Goal: Check status: Check status

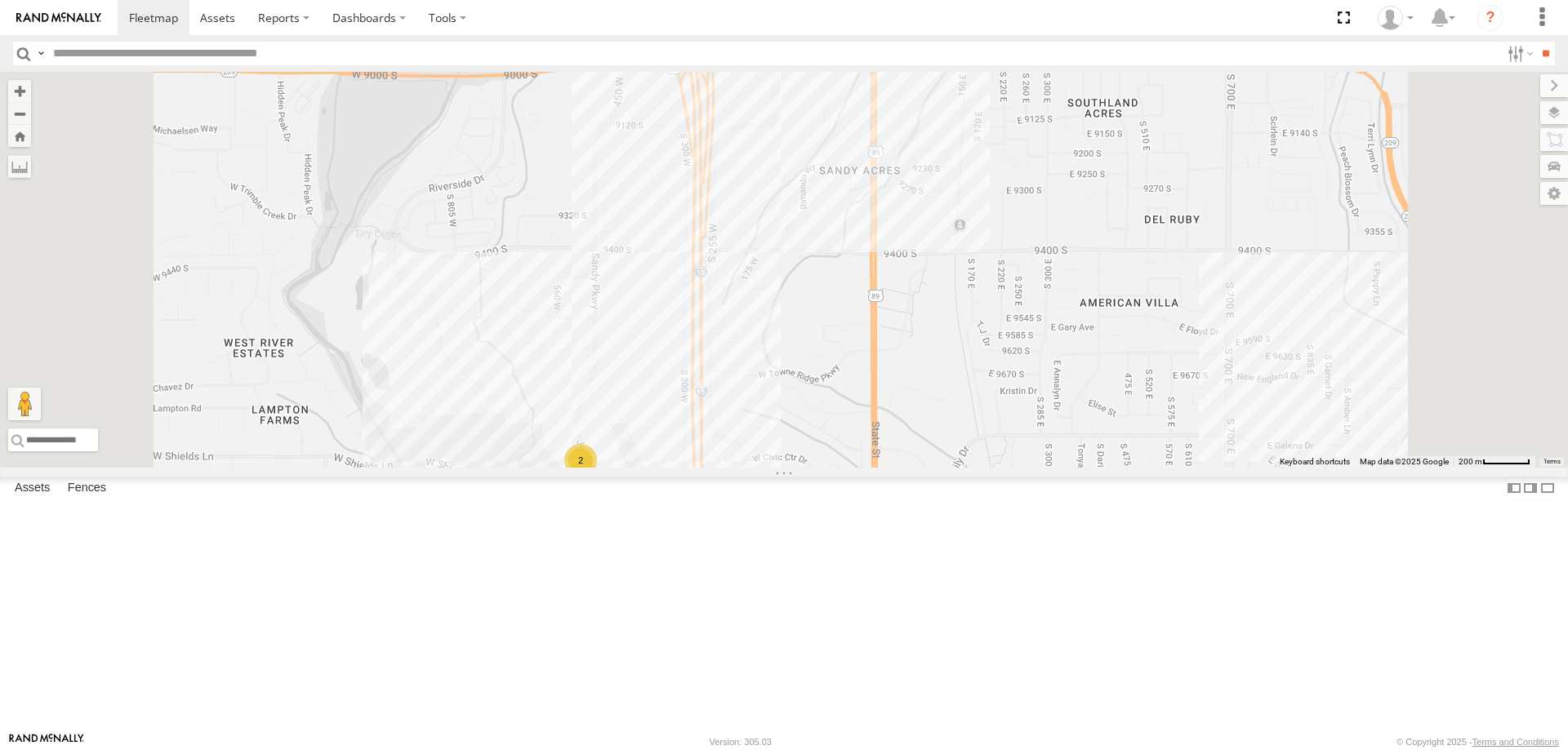
click at [989, 31] on span "[PERSON_NAME] 2020 F350 GT2" at bounding box center [914, 26] width 152 height 12
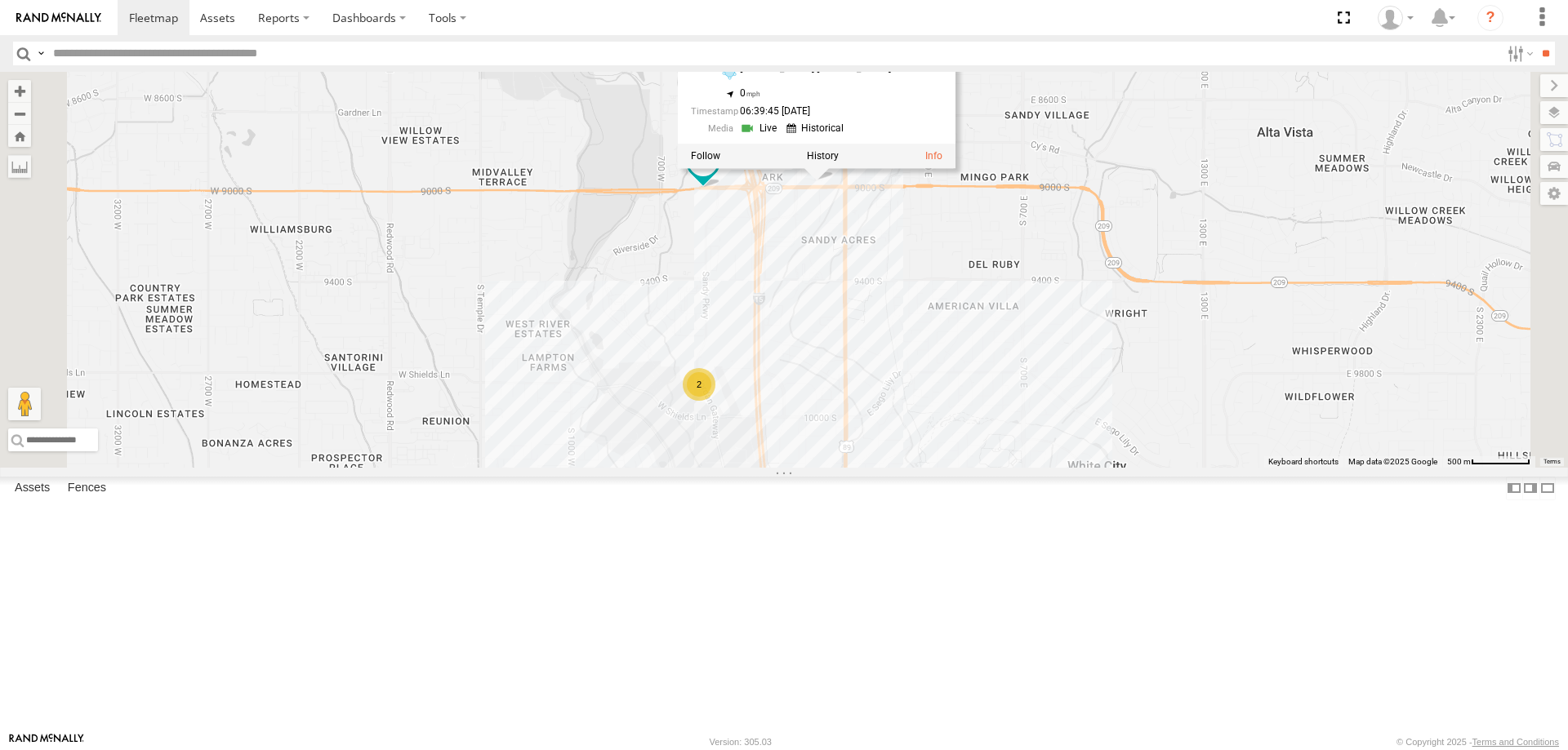
drag, startPoint x: 1079, startPoint y: 296, endPoint x: 1087, endPoint y: 411, distance: 115.3
click at [1087, 411] on div "[PERSON_NAME] 2017 E350 GT1 [PERSON_NAME] -2023 F150 [PERSON_NAME] 2016 Chevy 3…" at bounding box center [784, 270] width 1568 height 396
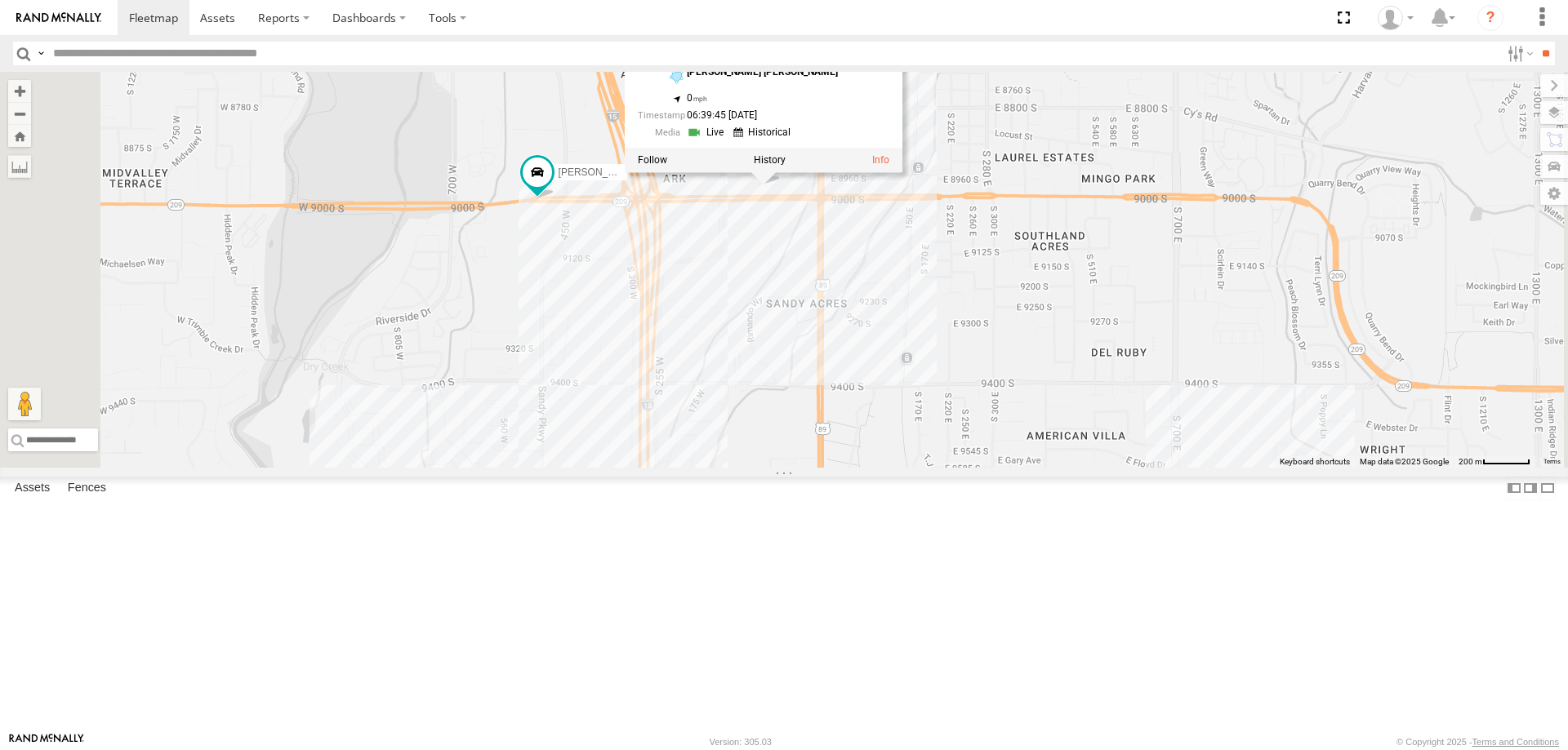
click at [1021, 374] on div "[PERSON_NAME] 2017 E350 GT1 [PERSON_NAME] -2023 F150 [PERSON_NAME] 2016 Chevy 3…" at bounding box center [784, 270] width 1568 height 396
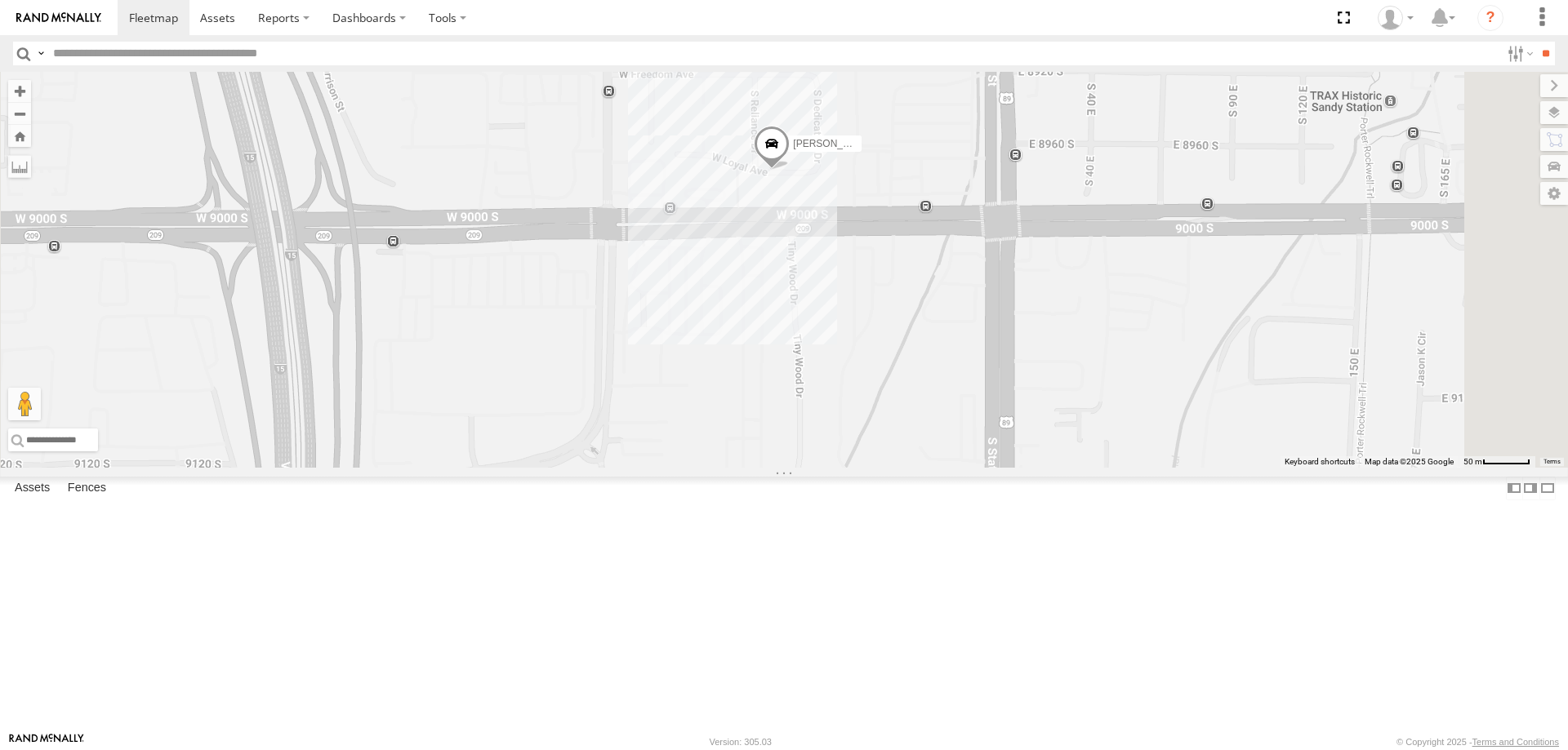
click at [790, 169] on span at bounding box center [772, 146] width 36 height 44
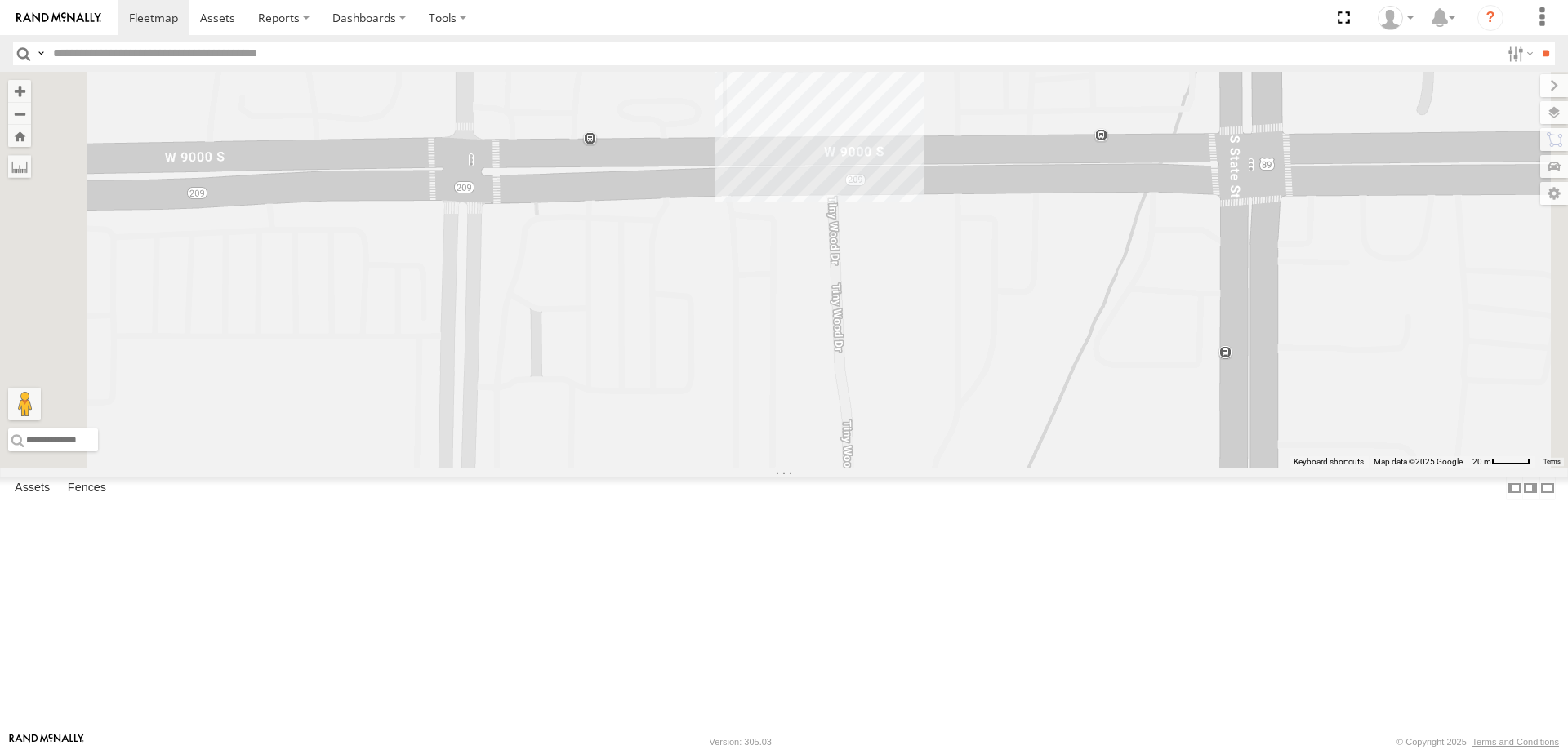
click at [982, 212] on div "[PERSON_NAME] 2017 E350 GT1 [PERSON_NAME] -2023 F150 [PERSON_NAME] 2016 Chevy 3…" at bounding box center [784, 270] width 1568 height 396
click at [971, 205] on div "[PERSON_NAME] 2017 E350 GT1 [PERSON_NAME] -2023 F150 [PERSON_NAME] 2016 Chevy 3…" at bounding box center [784, 270] width 1568 height 396
click at [957, 434] on div "[PERSON_NAME] 2017 E350 GT1 [PERSON_NAME] -2023 F150 [PERSON_NAME] 2016 Chevy 3…" at bounding box center [784, 270] width 1568 height 396
